Goal: Use online tool/utility: Utilize a website feature to perform a specific function

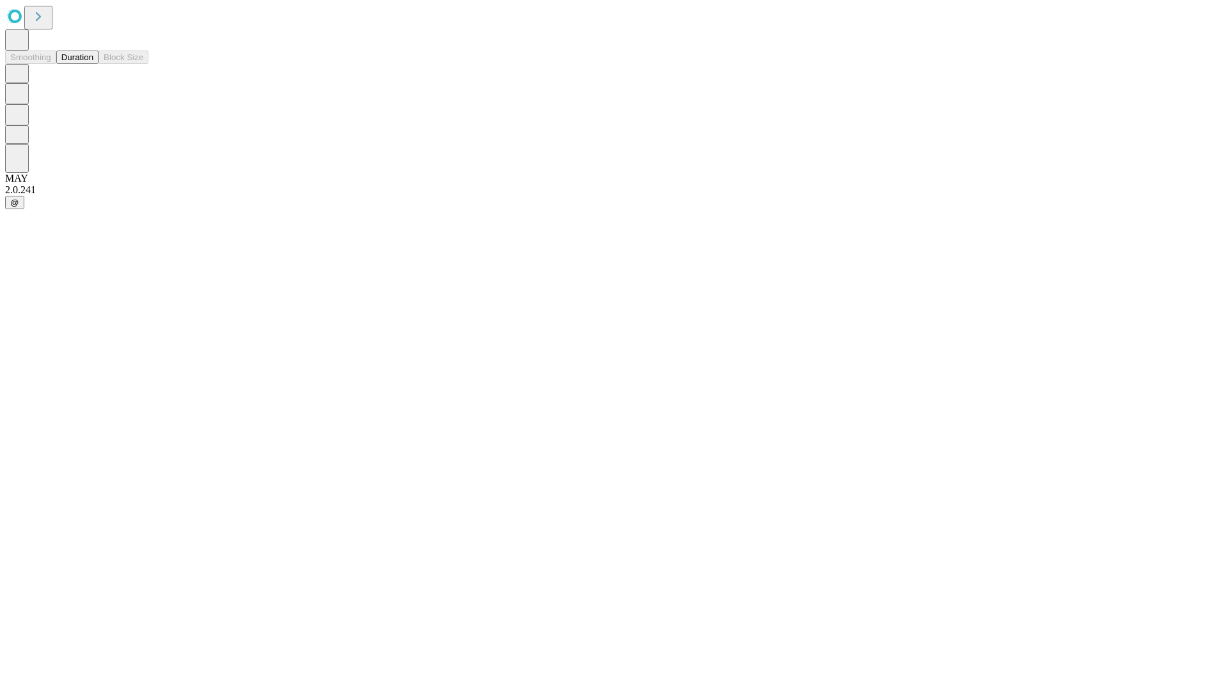
click at [93, 64] on button "Duration" at bounding box center [77, 57] width 42 height 13
click at [143, 298] on input "text" at bounding box center [97, 304] width 91 height 13
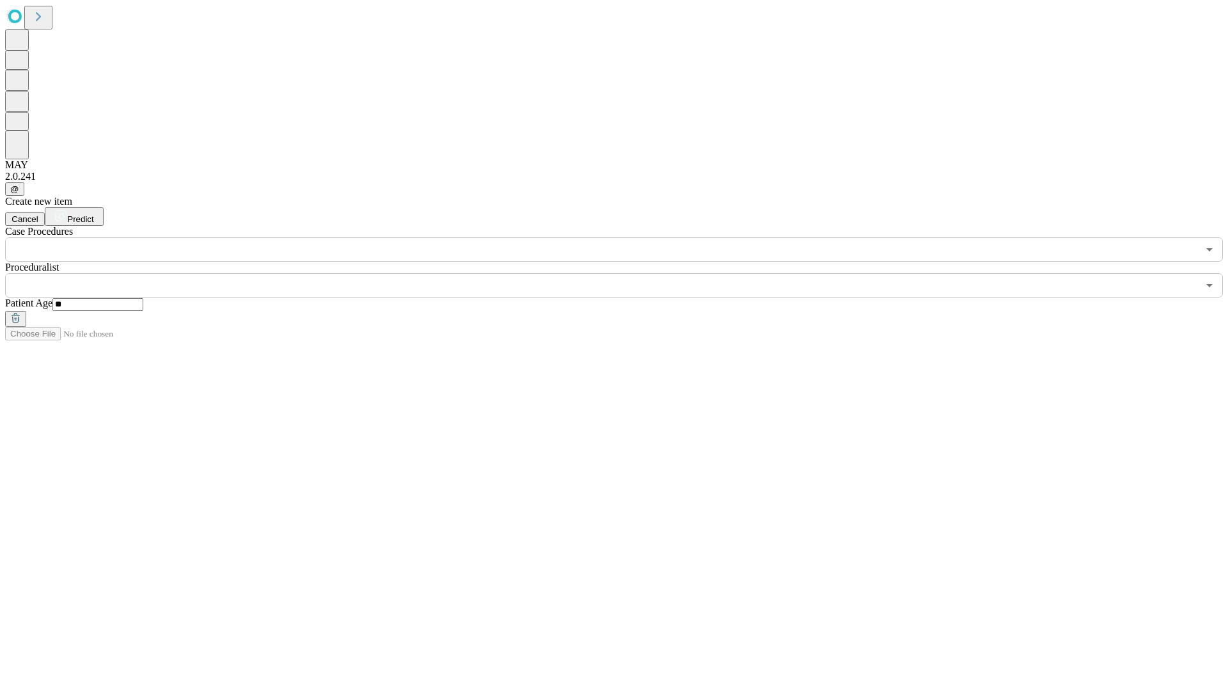
type input "**"
click at [623, 273] on input "text" at bounding box center [601, 285] width 1193 height 24
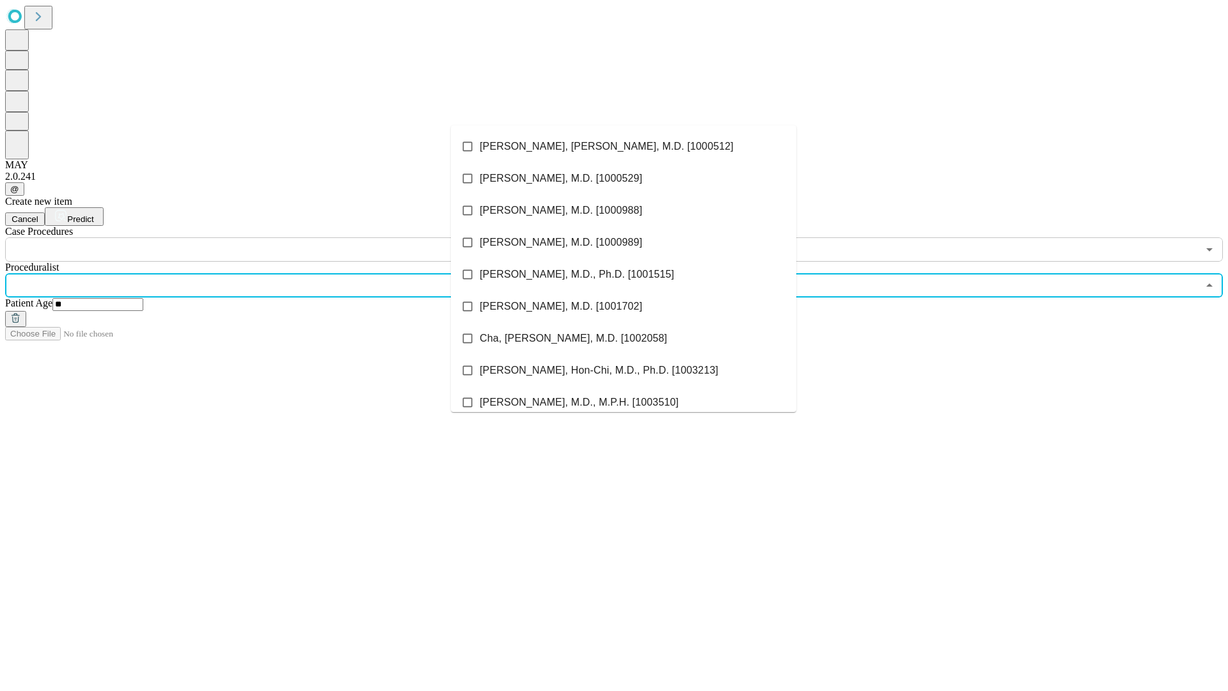
click at [624, 146] on li "[PERSON_NAME], [PERSON_NAME], M.D. [1000512]" at bounding box center [623, 146] width 345 height 32
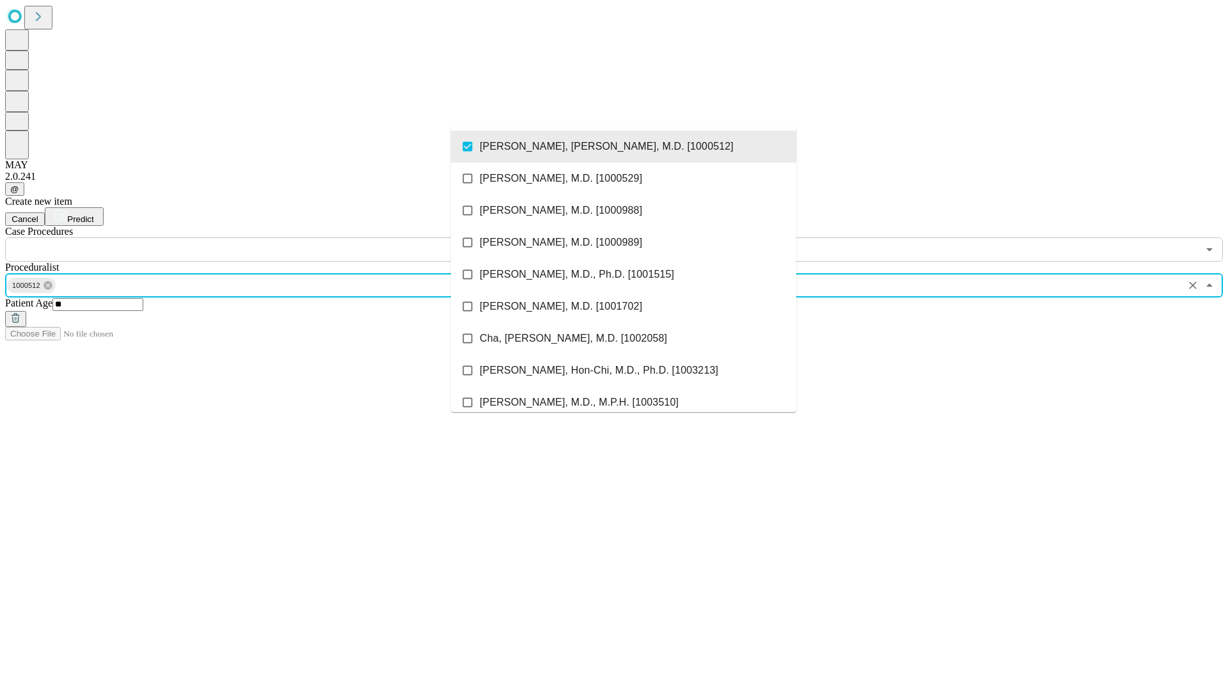
click at [269, 237] on input "text" at bounding box center [601, 249] width 1193 height 24
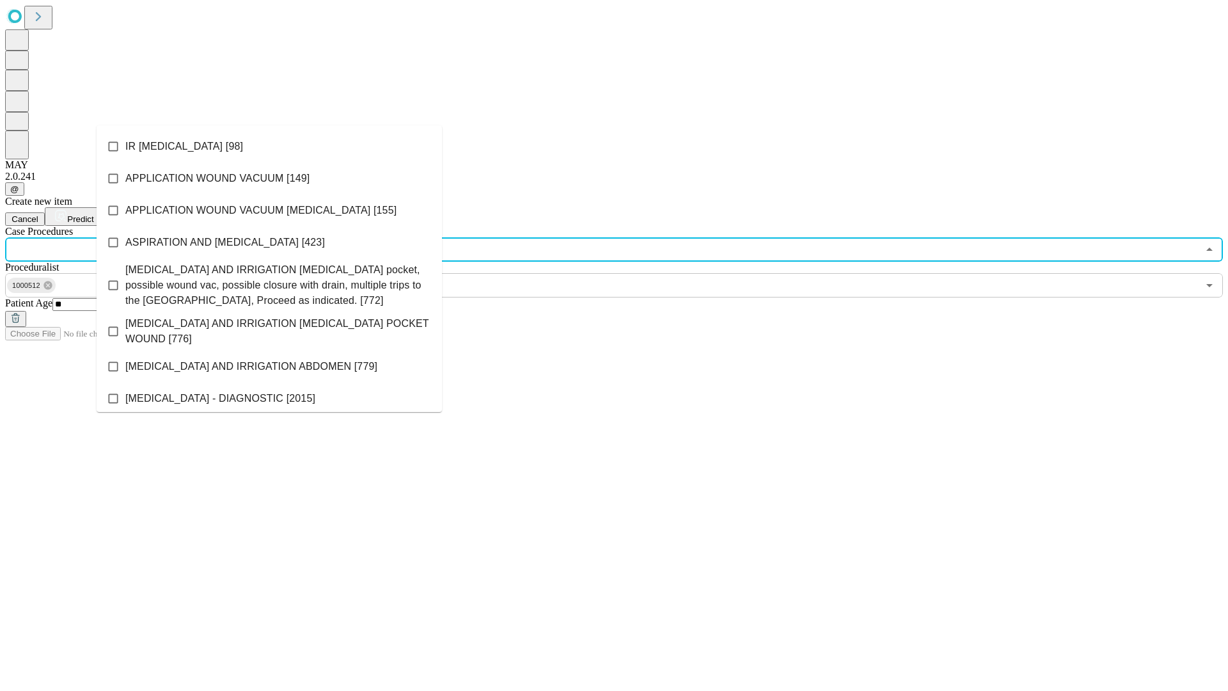
click at [269, 146] on li "IR [MEDICAL_DATA] [98]" at bounding box center [269, 146] width 345 height 32
click at [93, 214] on span "Predict" at bounding box center [80, 219] width 26 height 10
